Goal: Download file/media

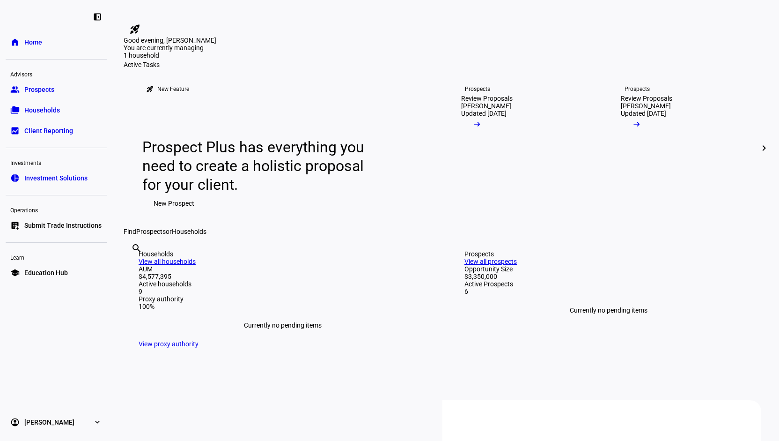
click at [60, 111] on link "folder_copy Households" at bounding box center [56, 110] width 101 height 19
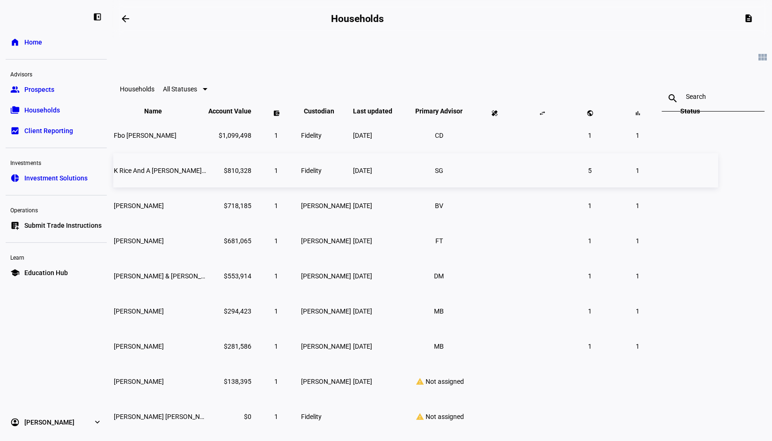
click at [213, 174] on span "K Rice And A [PERSON_NAME] Tru" at bounding box center [163, 170] width 99 height 7
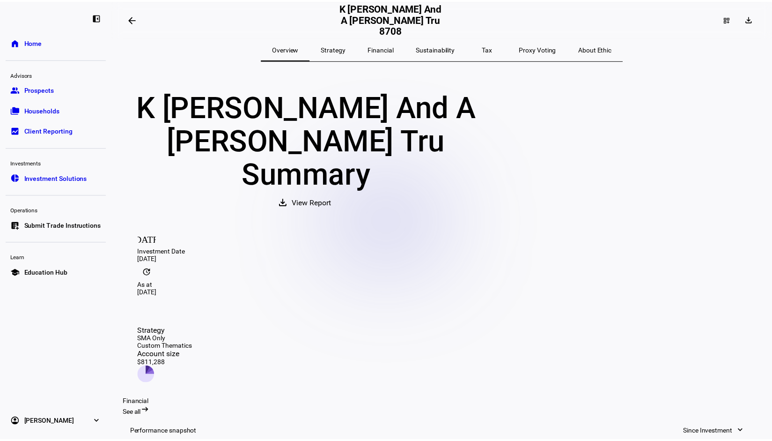
scroll to position [40, 0]
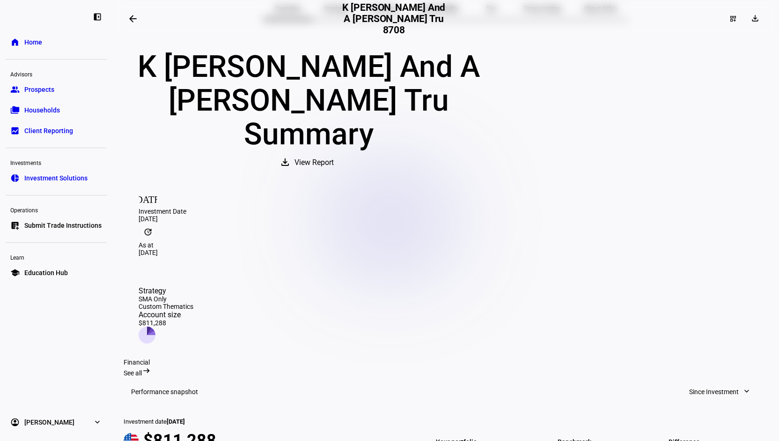
click at [334, 151] on span "View Report" at bounding box center [313, 162] width 39 height 22
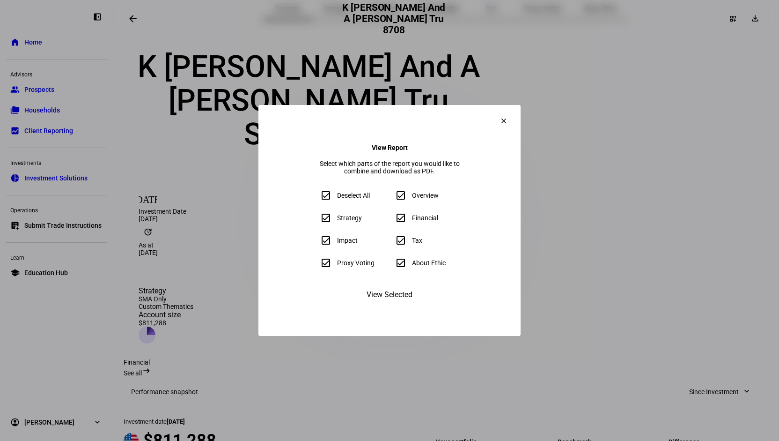
click at [391, 306] on span "View Selected" at bounding box center [390, 294] width 46 height 22
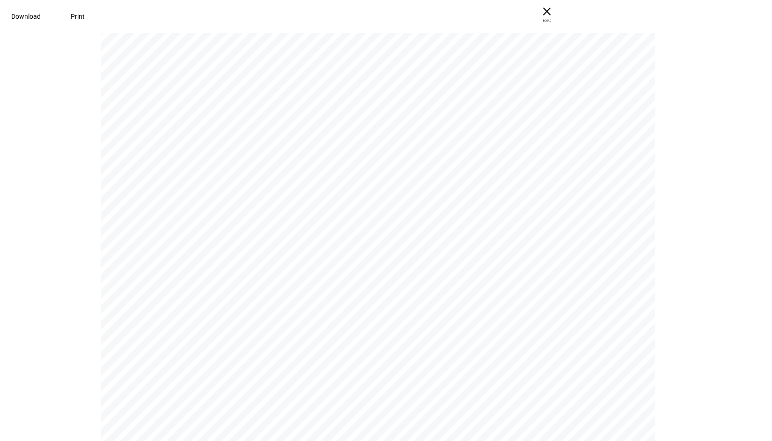
scroll to position [2472, 0]
click at [41, 14] on span "Download" at bounding box center [25, 16] width 29 height 7
